Goal: Task Accomplishment & Management: Manage account settings

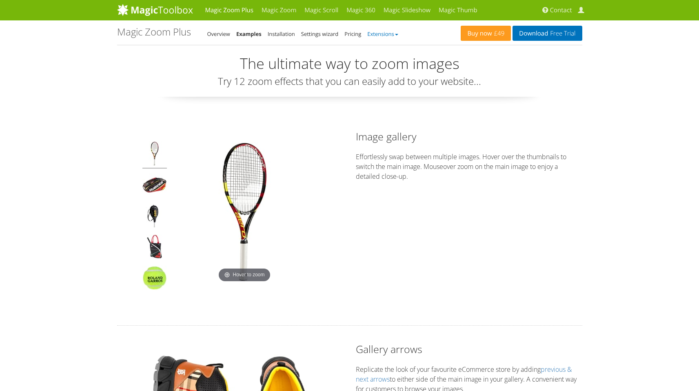
click at [389, 33] on link "Extensions" at bounding box center [382, 33] width 31 height 7
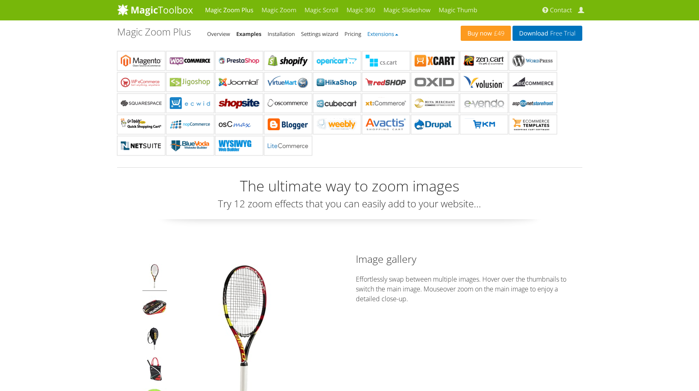
click at [389, 33] on link "Extensions" at bounding box center [382, 33] width 31 height 7
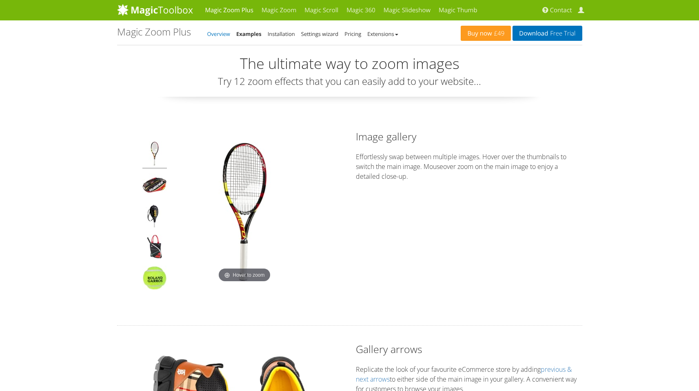
click at [212, 34] on link "Overview" at bounding box center [218, 33] width 23 height 7
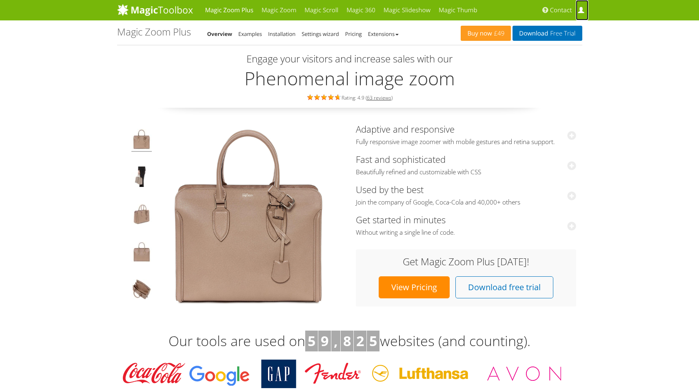
click at [579, 8] on span at bounding box center [580, 10] width 6 height 6
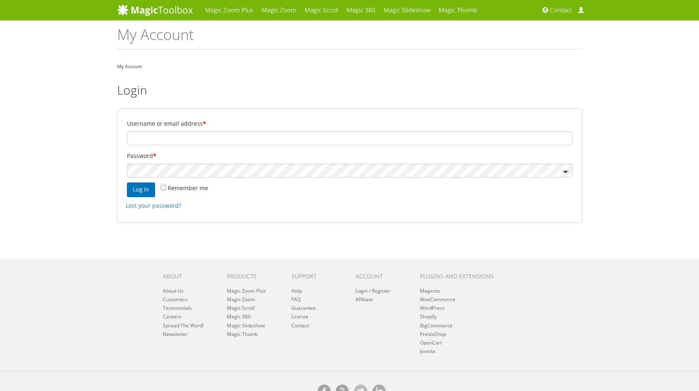
click at [194, 124] on label "Username or email address *" at bounding box center [349, 123] width 445 height 11
click at [194, 131] on input "Username or email address *" at bounding box center [349, 138] width 445 height 14
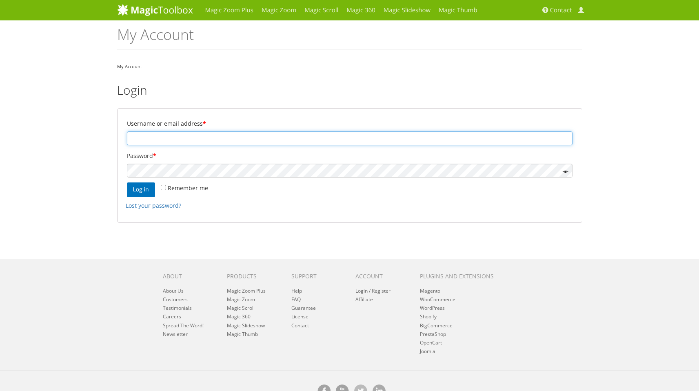
click at [193, 133] on input "Username or email address *" at bounding box center [349, 138] width 445 height 14
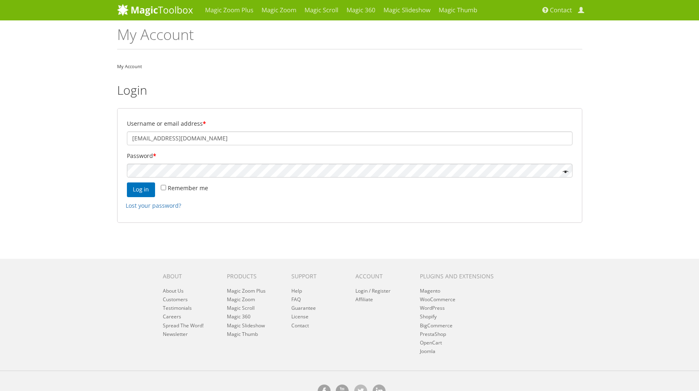
click at [171, 179] on form "Username or email address * jmkysar@yahoo.com Password * Remember me Log in Los…" at bounding box center [349, 165] width 465 height 115
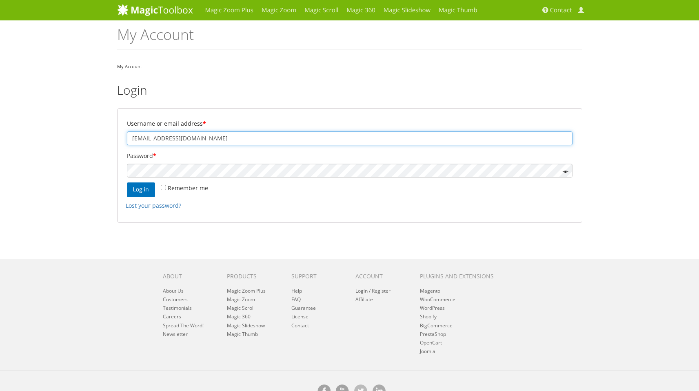
click at [143, 136] on input "jmkysar@yahoo.com" at bounding box center [349, 138] width 445 height 14
type input "[EMAIL_ADDRESS][DOMAIN_NAME]"
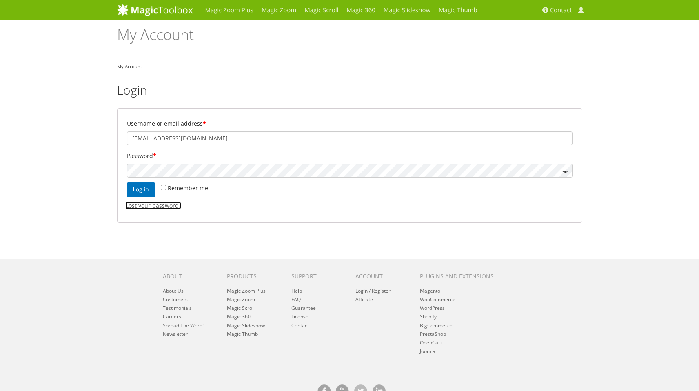
click at [131, 206] on link "Lost your password?" at bounding box center [153, 205] width 55 height 8
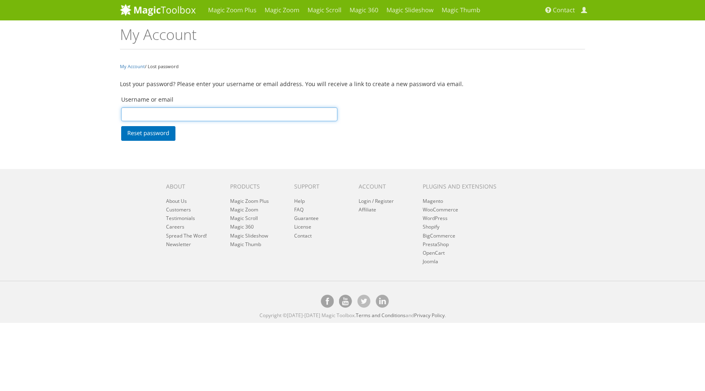
click at [144, 108] on input "Username or email" at bounding box center [229, 114] width 216 height 14
click at [167, 115] on input "Username or email" at bounding box center [229, 114] width 216 height 14
type input "jkysar@athome.com"
click at [160, 137] on button "Reset password" at bounding box center [148, 133] width 54 height 15
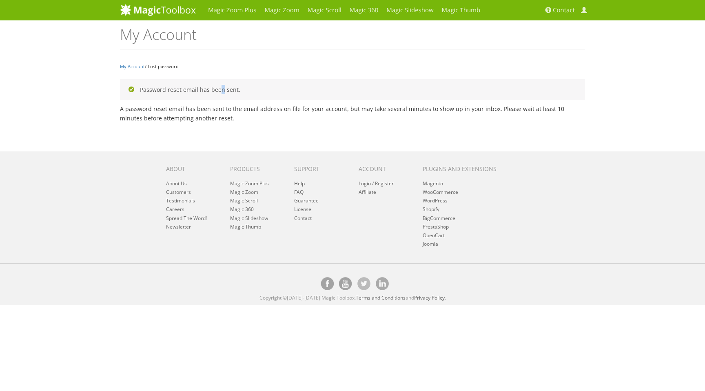
click at [210, 93] on div "Password reset email has been sent." at bounding box center [352, 89] width 465 height 21
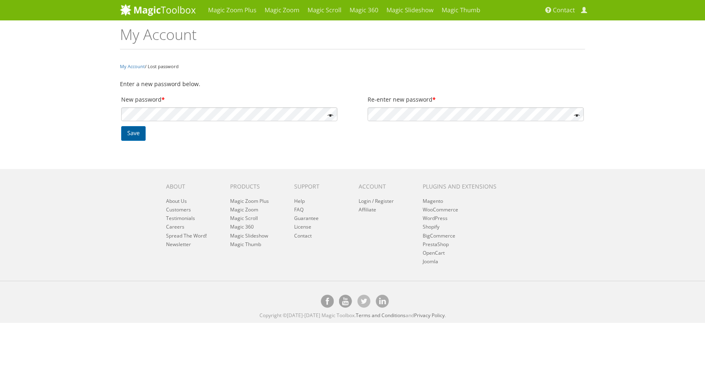
click at [137, 132] on button "Save" at bounding box center [133, 133] width 24 height 15
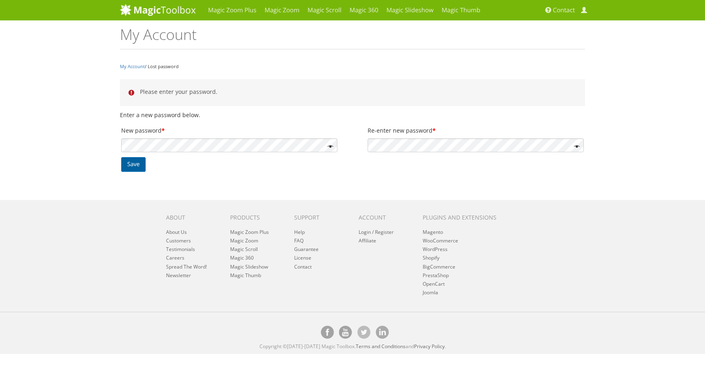
click at [134, 163] on button "Save" at bounding box center [133, 164] width 24 height 15
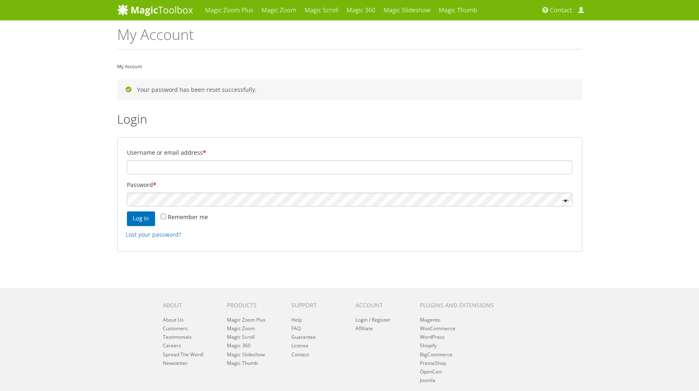
type input "jkysar@athome.com"
click at [147, 213] on button "Log in" at bounding box center [141, 218] width 28 height 15
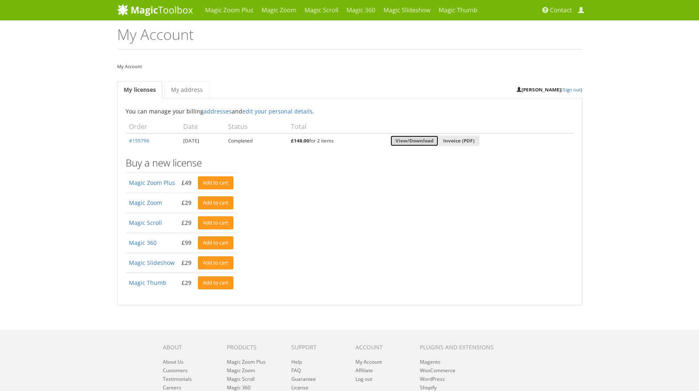
click at [421, 141] on link "View/Download" at bounding box center [414, 140] width 48 height 11
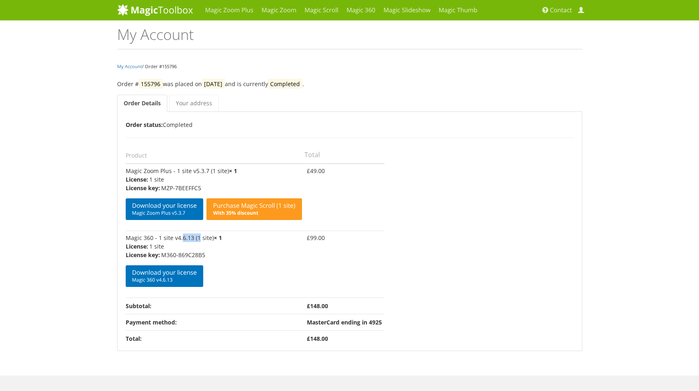
drag, startPoint x: 173, startPoint y: 238, endPoint x: 191, endPoint y: 237, distance: 18.0
click at [191, 237] on td "Magic 360 - 1 site v4.6.13 (1 site) × 1 License: 1 site License key: M360-869C2…" at bounding box center [215, 263] width 179 height 67
click at [173, 239] on td "Magic 360 - 1 site v4.6.13 (1 site) × 1 License: 1 site License key: M360-869C2…" at bounding box center [215, 263] width 179 height 67
drag, startPoint x: 173, startPoint y: 239, endPoint x: 180, endPoint y: 238, distance: 6.9
click at [180, 238] on td "Magic 360 - 1 site v4.6.13 (1 site) × 1 License: 1 site License key: M360-869C2…" at bounding box center [215, 263] width 179 height 67
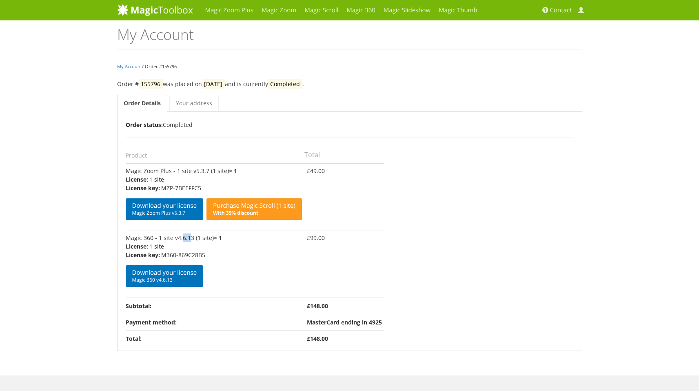
click at [172, 238] on td "Magic 360 - 1 site v4.6.13 (1 site) × 1 License: 1 site License key: M360-869C2…" at bounding box center [215, 263] width 179 height 67
drag, startPoint x: 172, startPoint y: 238, endPoint x: 192, endPoint y: 238, distance: 19.6
click at [192, 238] on td "Magic 360 - 1 site v4.6.13 (1 site) × 1 License: 1 site License key: M360-869C2…" at bounding box center [215, 263] width 179 height 67
click at [248, 268] on div "Download your license Magic 360 v4.6.13 × Download Magic 360 4.6.13 General HTM…" at bounding box center [214, 275] width 176 height 24
drag, startPoint x: 310, startPoint y: 306, endPoint x: 336, endPoint y: 306, distance: 26.1
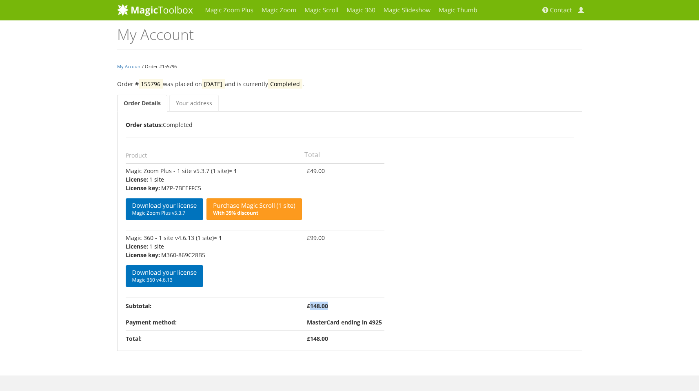
click at [336, 306] on td "£ 148.00" at bounding box center [344, 305] width 80 height 16
drag, startPoint x: 310, startPoint y: 307, endPoint x: 337, endPoint y: 299, distance: 28.4
click at [337, 299] on td "£ 148.00" at bounding box center [344, 305] width 80 height 16
click at [167, 279] on span "Magic 360 v4.6.13" at bounding box center [164, 279] width 65 height 7
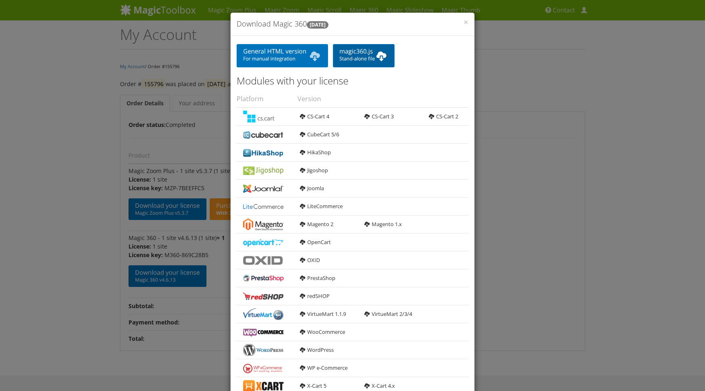
click at [369, 58] on span "Stand-alone file" at bounding box center [363, 58] width 49 height 7
click at [464, 23] on span "×" at bounding box center [465, 21] width 5 height 11
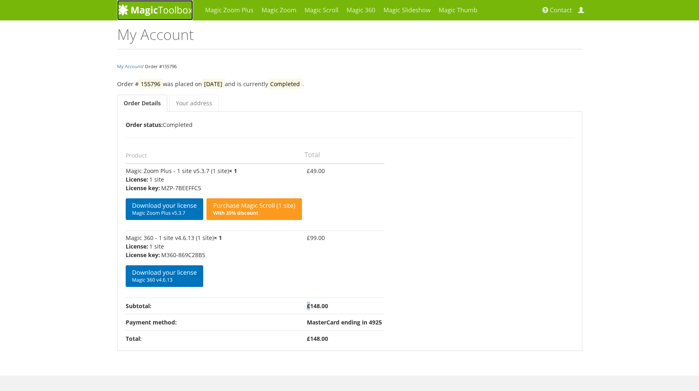
click at [156, 12] on img at bounding box center [155, 10] width 76 height 12
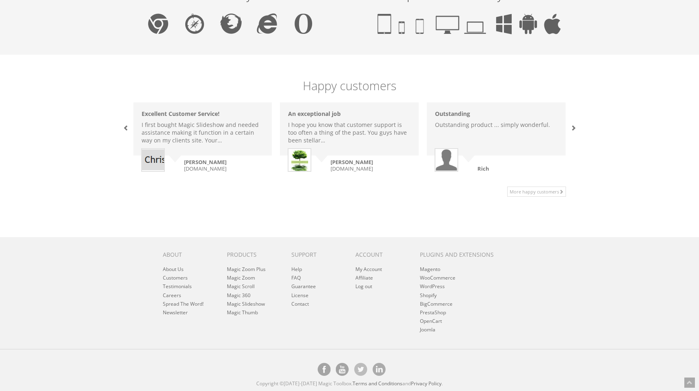
scroll to position [526, 0]
click at [296, 276] on link "FAQ" at bounding box center [295, 277] width 9 height 7
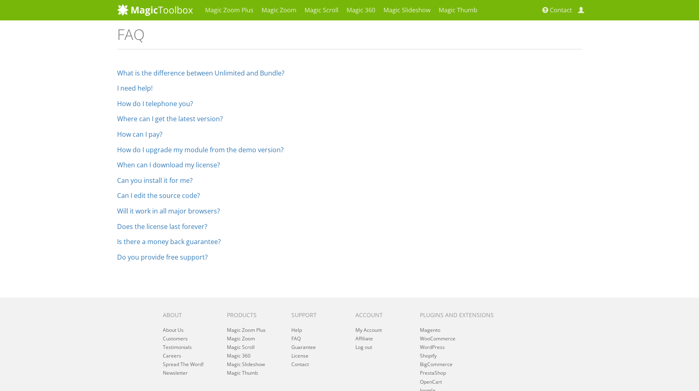
scroll to position [61, 0]
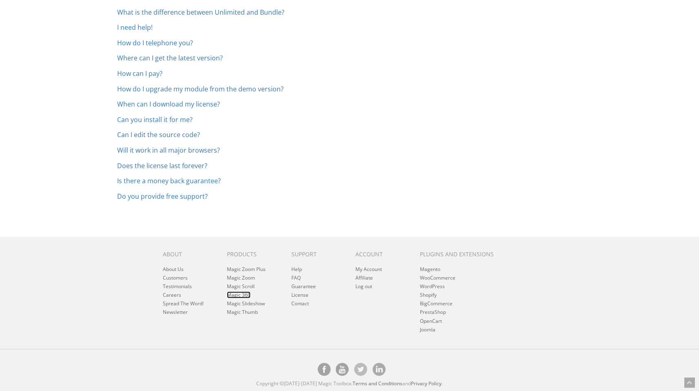
click at [232, 295] on link "Magic 360" at bounding box center [239, 294] width 24 height 7
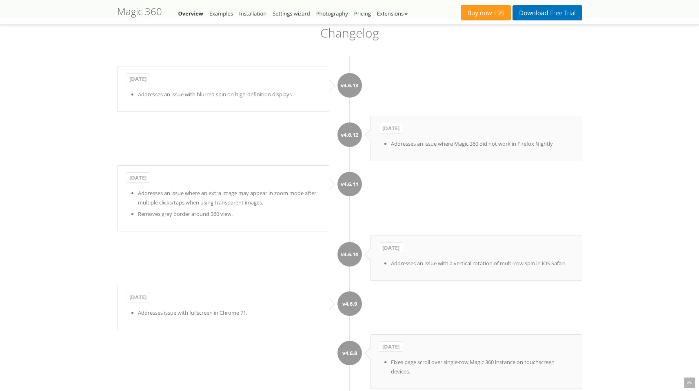
scroll to position [1682, 0]
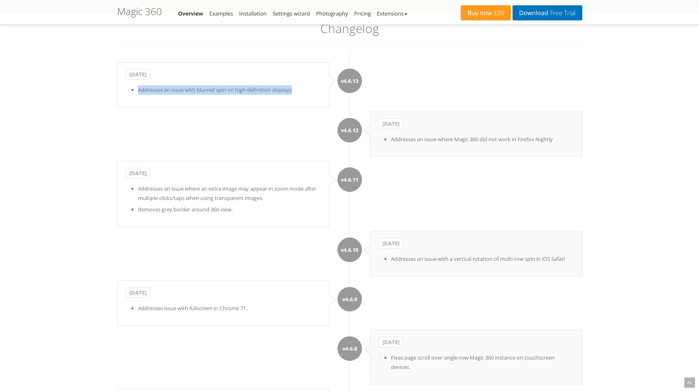
drag, startPoint x: 133, startPoint y: 97, endPoint x: 306, endPoint y: 96, distance: 172.5
click at [306, 95] on li "Addresses an issue with blurred spin on high-definition displays" at bounding box center [229, 89] width 183 height 9
click at [150, 80] on b "[DATE]" at bounding box center [138, 74] width 24 height 11
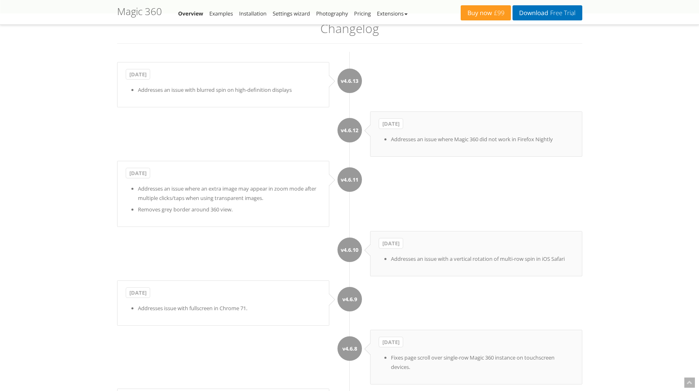
click at [251, 95] on li "Addresses an issue with blurred spin on high-definition displays" at bounding box center [229, 89] width 183 height 9
click at [229, 150] on li "v4.6.12 October 8, 2020 Addresses an issue where Magic 360 did not work in Fire…" at bounding box center [349, 133] width 465 height 45
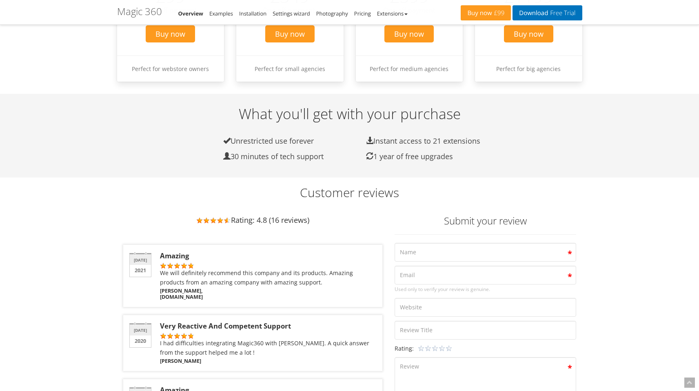
scroll to position [866, 0]
